Goal: Ask a question

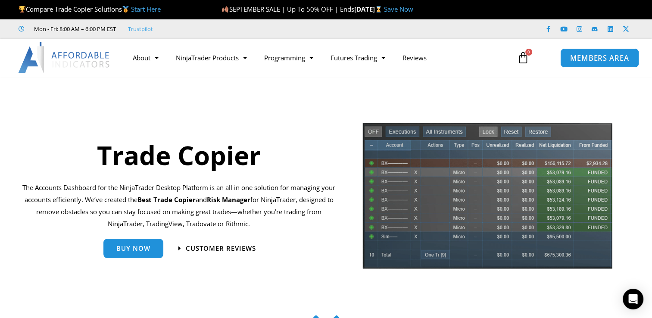
click at [594, 58] on span "MEMBERS AREA" at bounding box center [599, 57] width 59 height 7
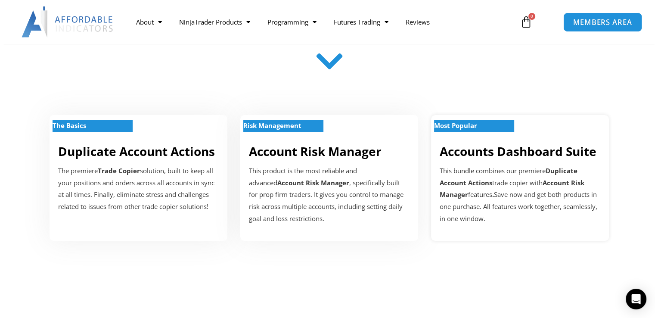
scroll to position [345, 0]
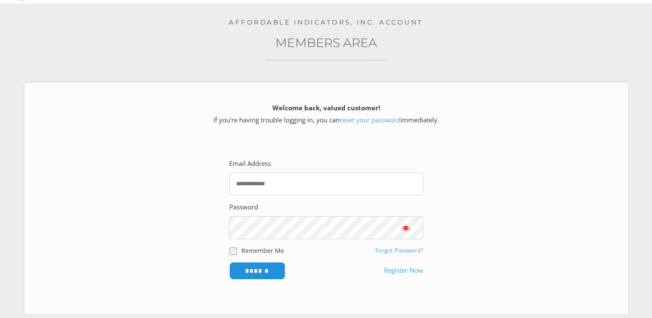
scroll to position [86, 0]
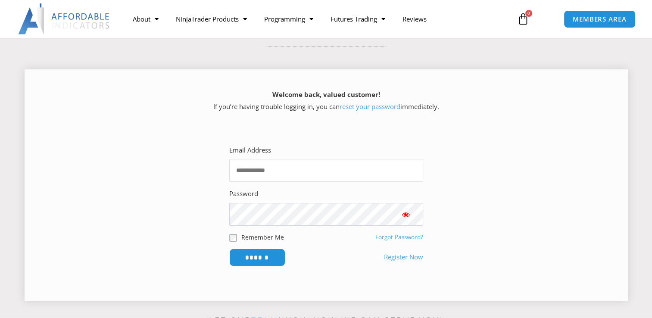
click at [312, 174] on input "Email Address" at bounding box center [326, 170] width 194 height 23
click at [348, 175] on input "Email Address" at bounding box center [326, 170] width 194 height 23
type input "**********"
click at [255, 260] on input "******" at bounding box center [256, 257] width 59 height 19
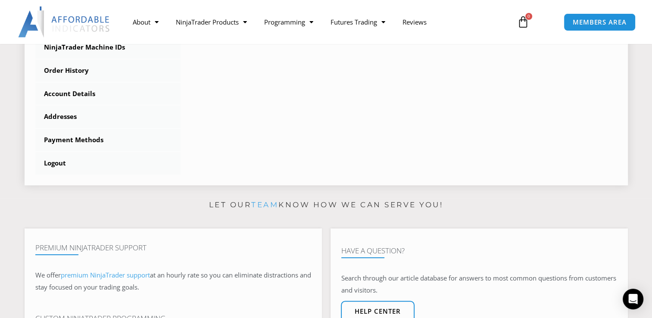
scroll to position [388, 0]
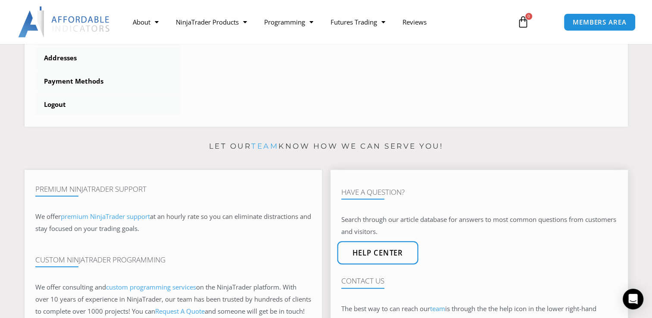
click at [376, 257] on span "Help center" at bounding box center [377, 252] width 51 height 7
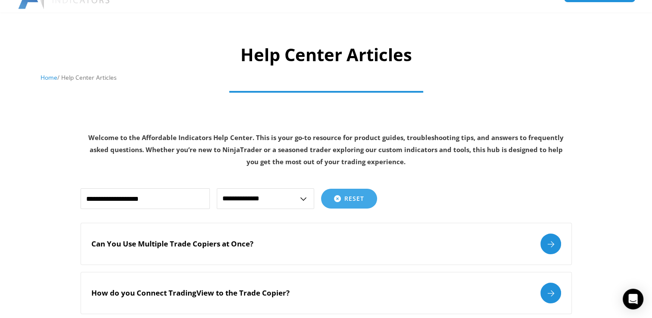
scroll to position [86, 0]
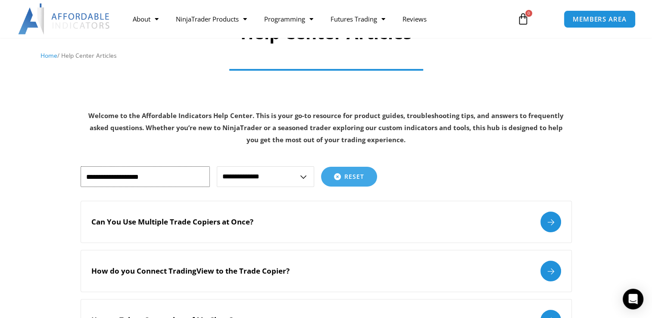
click at [199, 175] on input "text" at bounding box center [145, 176] width 129 height 21
click at [186, 178] on input "text" at bounding box center [145, 176] width 129 height 21
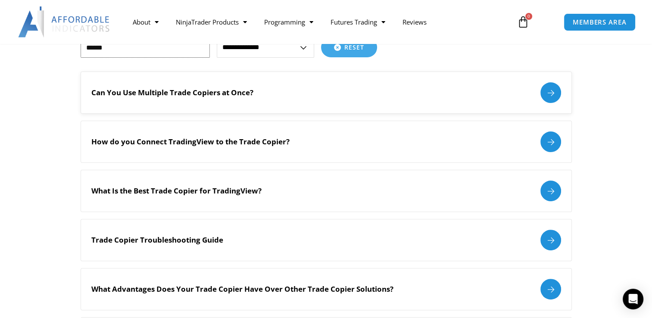
scroll to position [258, 0]
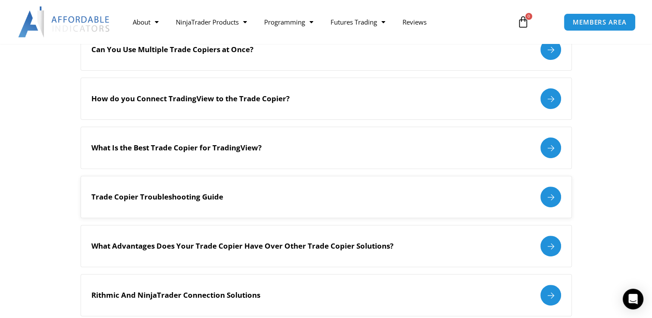
type input "******"
click at [551, 192] on div at bounding box center [550, 196] width 21 height 21
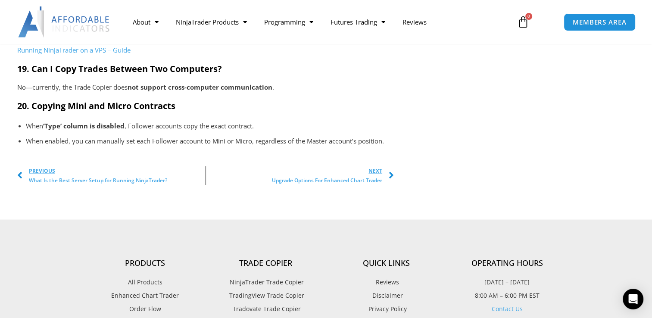
scroll to position [1637, 0]
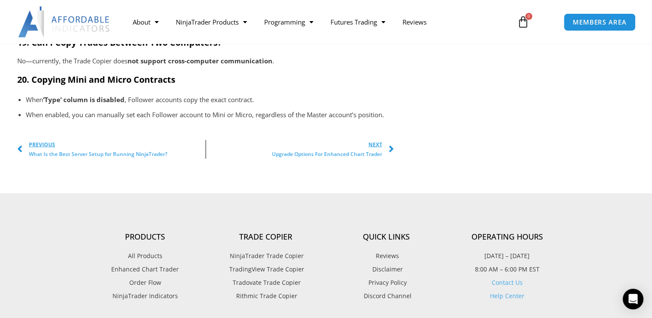
click at [389, 154] on icon "Post Navigation" at bounding box center [390, 149] width 5 height 10
click at [379, 149] on span "Next" at bounding box center [327, 144] width 110 height 9
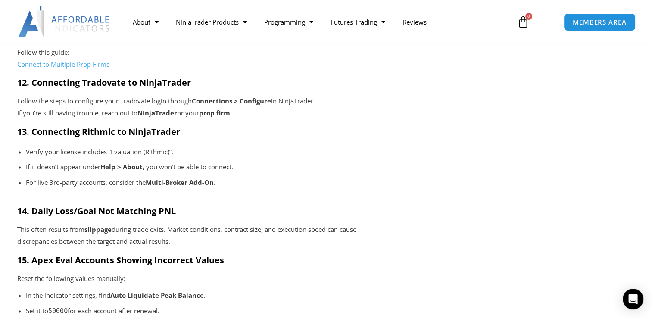
scroll to position [1163, 0]
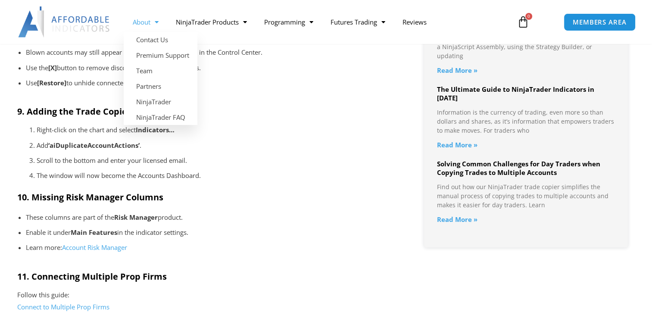
click at [160, 22] on link "About" at bounding box center [145, 22] width 43 height 20
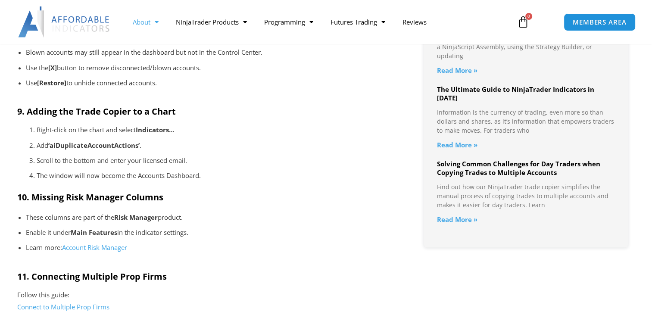
click at [161, 24] on link "About" at bounding box center [145, 22] width 43 height 20
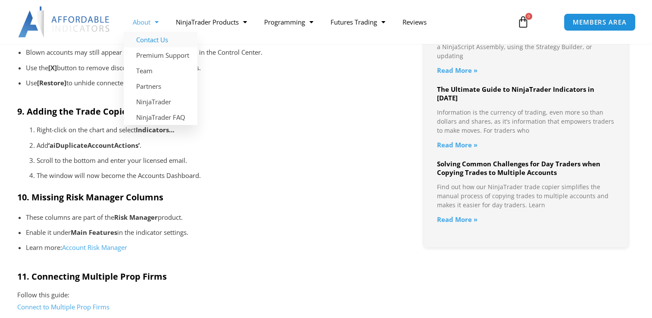
click at [156, 41] on link "Contact Us" at bounding box center [161, 40] width 74 height 16
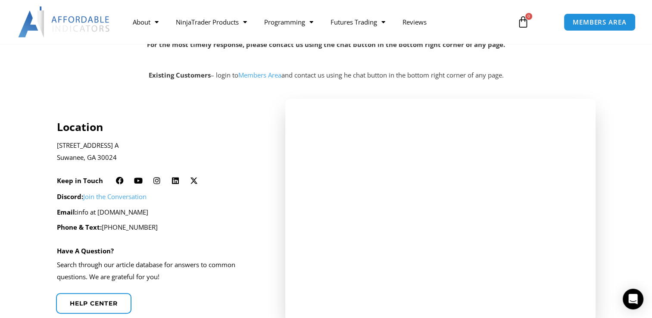
scroll to position [172, 0]
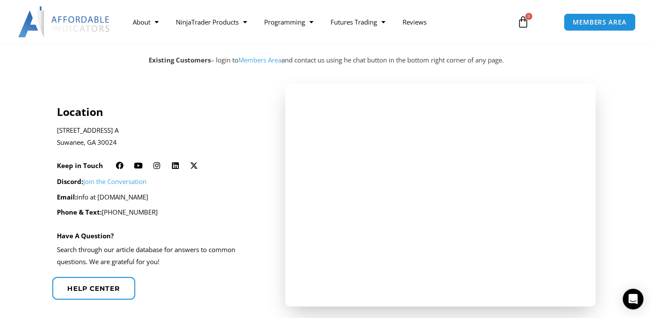
click at [100, 287] on span "Help center" at bounding box center [93, 288] width 53 height 6
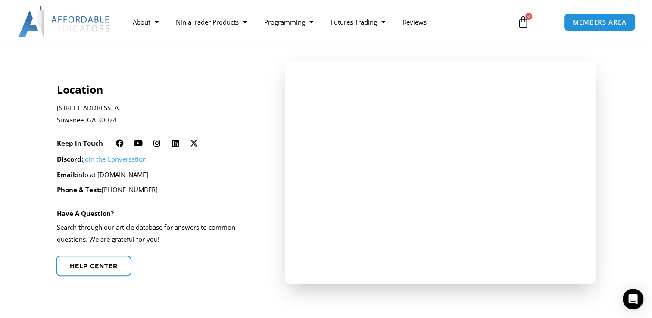
scroll to position [215, 0]
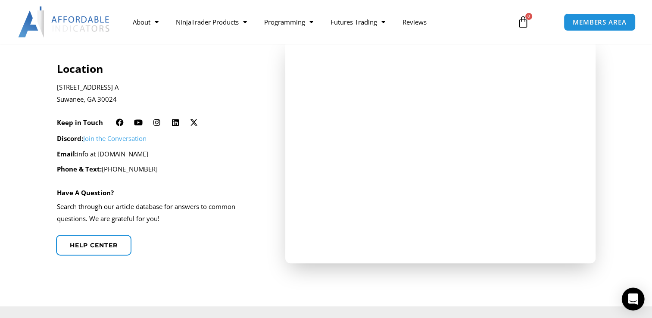
click at [637, 301] on div "Open Intercom Messenger" at bounding box center [632, 299] width 23 height 23
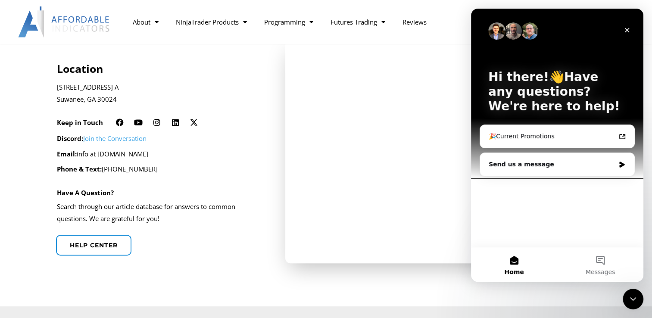
scroll to position [0, 0]
click at [593, 167] on div "Send us a message" at bounding box center [551, 164] width 126 height 9
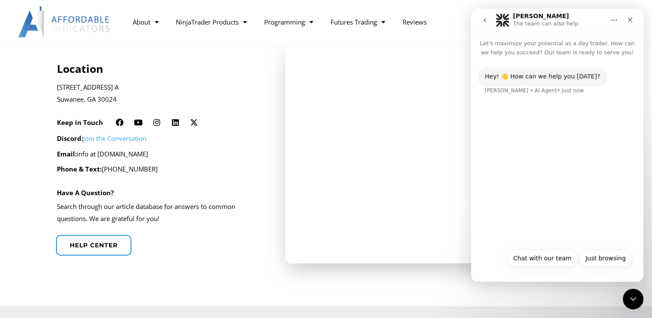
click at [528, 109] on div "Hey! 👋 How can we help you today? Solomon • AI Agent • Just now" at bounding box center [557, 150] width 172 height 187
click at [524, 108] on div "Hey! 👋 How can we help you today? Solomon • AI Agent • Just now" at bounding box center [557, 150] width 172 height 187
click at [560, 118] on div "Hey! 👋 How can we help you today? Solomon • AI Agent • Just now" at bounding box center [557, 150] width 172 height 187
click at [550, 258] on button "Chat with our team" at bounding box center [541, 257] width 71 height 17
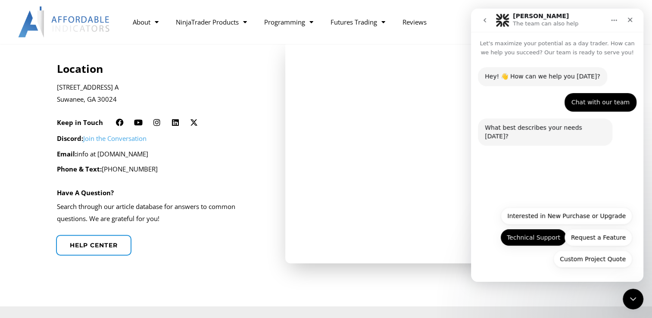
click at [536, 239] on button "Technical Support" at bounding box center [533, 237] width 66 height 17
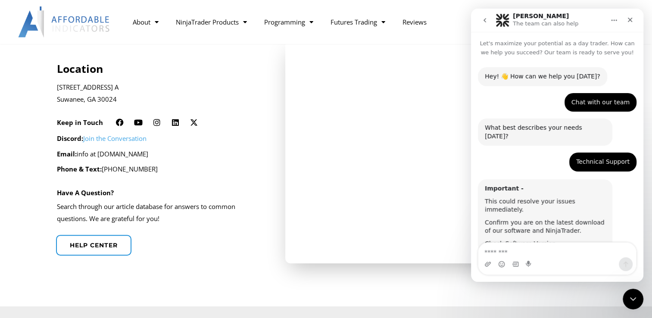
scroll to position [10, 0]
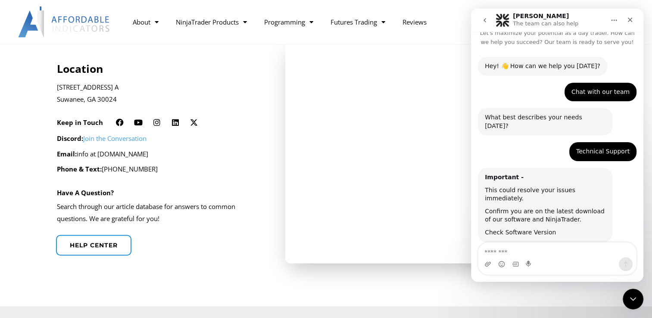
click at [519, 229] on link "Check Software Version" at bounding box center [520, 232] width 71 height 7
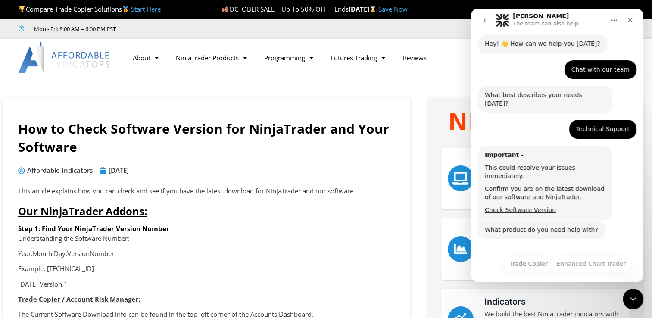
scroll to position [42, 0]
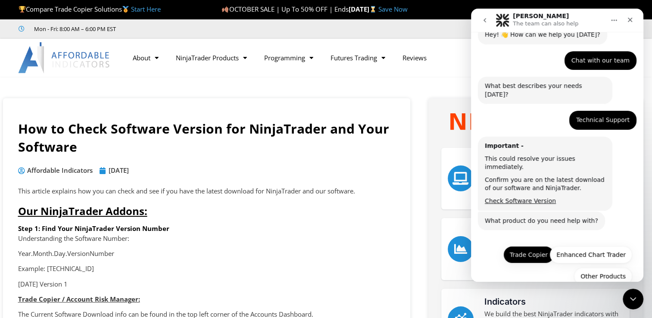
click at [530, 246] on button "Trade Copier" at bounding box center [528, 254] width 51 height 17
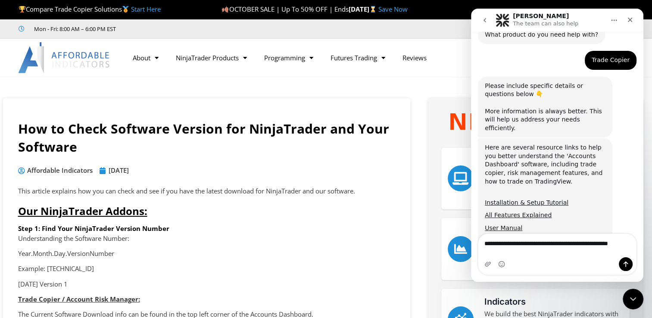
scroll to position [236, 0]
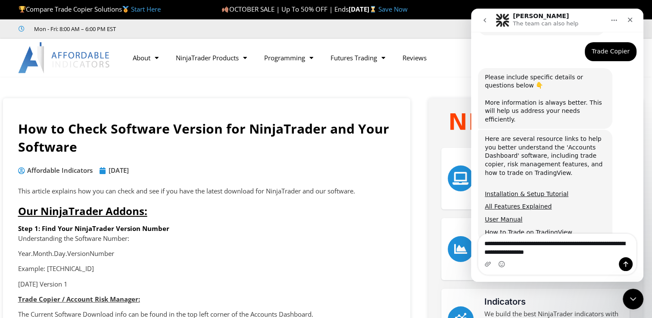
type textarea "**********"
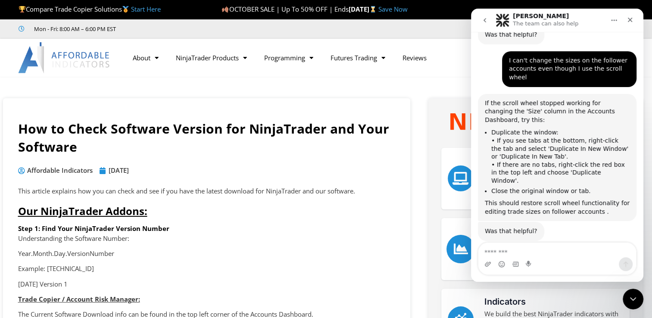
scroll to position [1, 0]
